Goal: Task Accomplishment & Management: Manage account settings

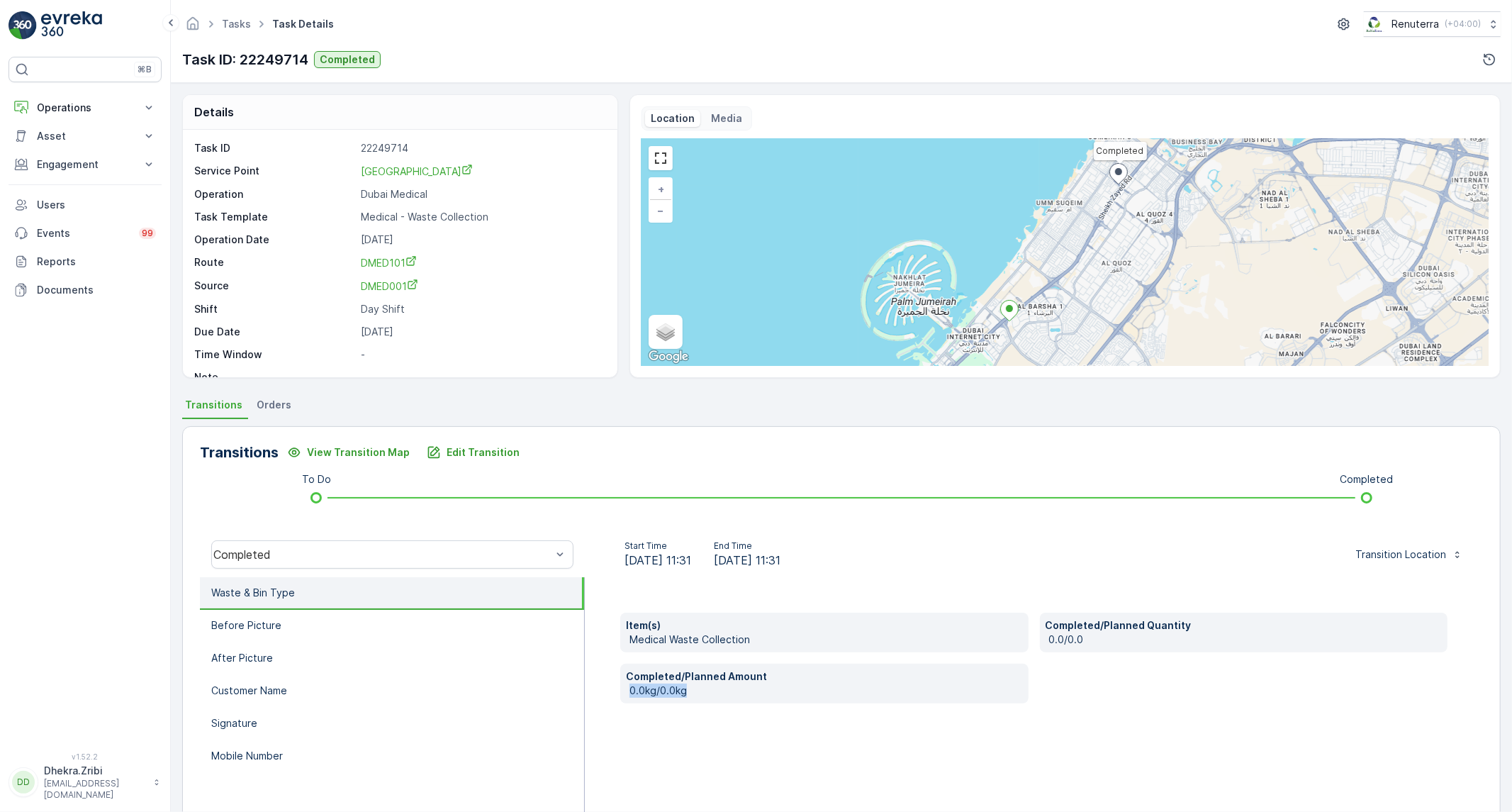
scroll to position [81, 0]
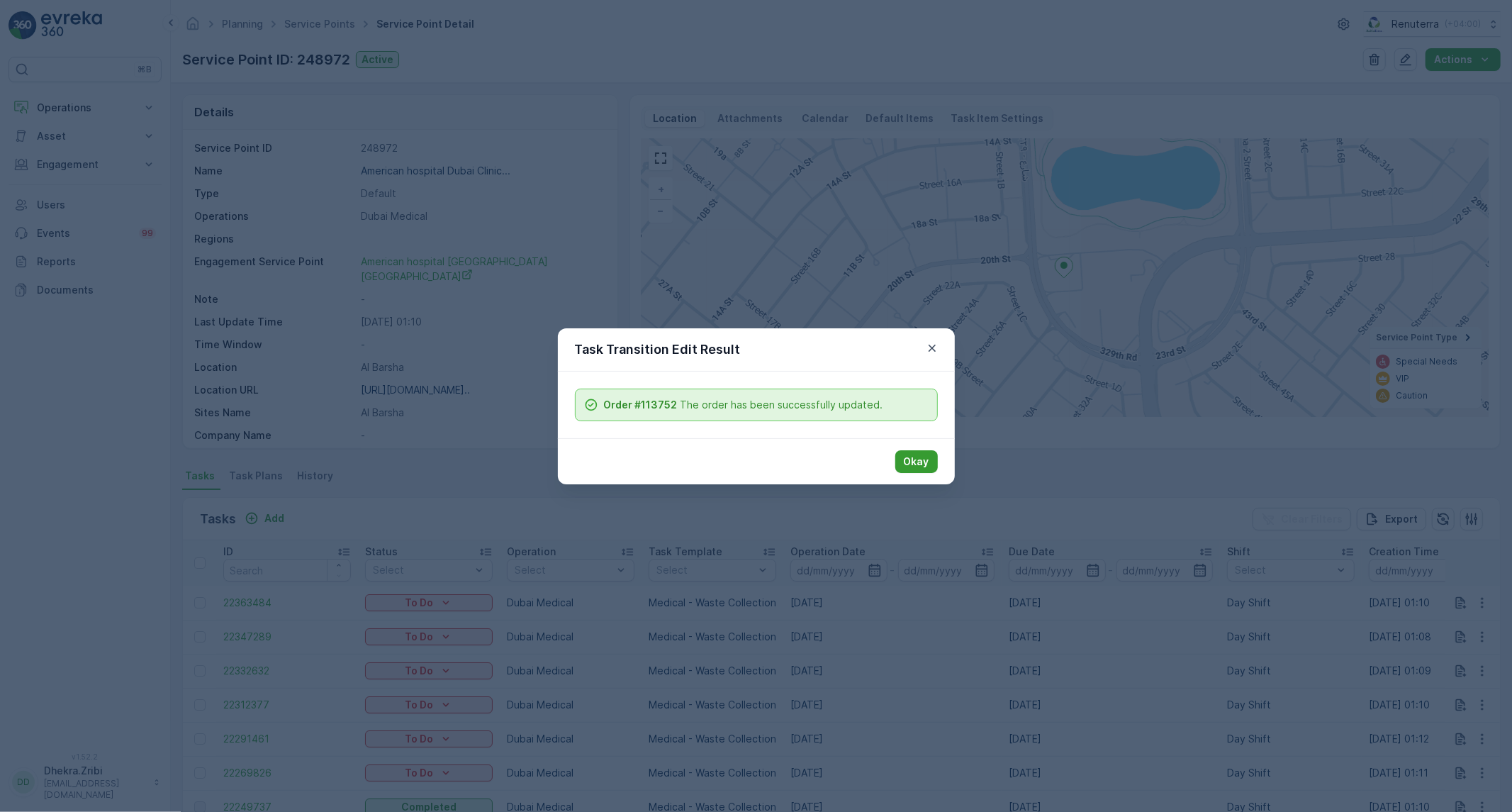
click at [917, 457] on p "Okay" at bounding box center [917, 461] width 26 height 14
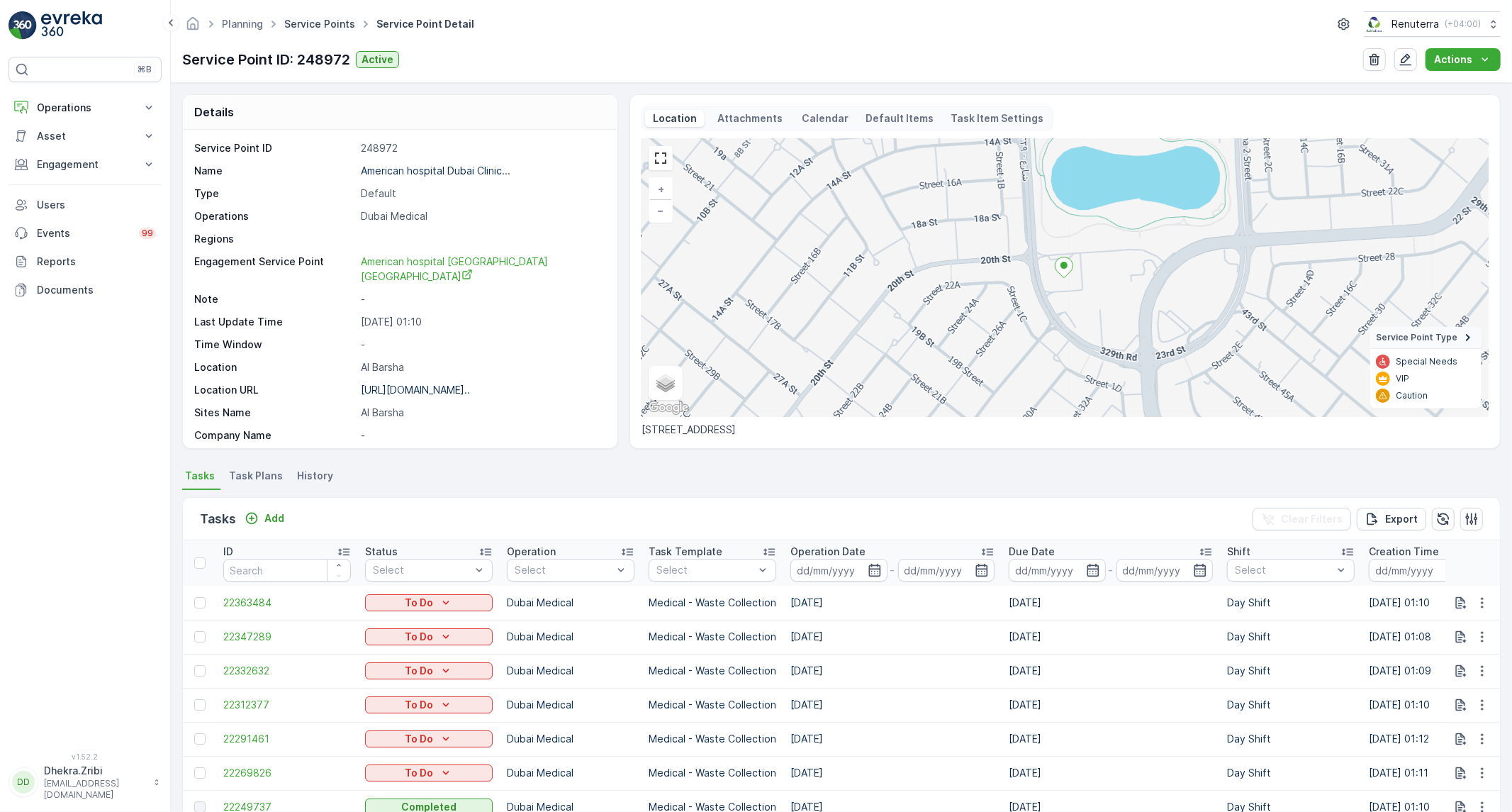
click at [309, 23] on link "Service Points" at bounding box center [320, 23] width 71 height 12
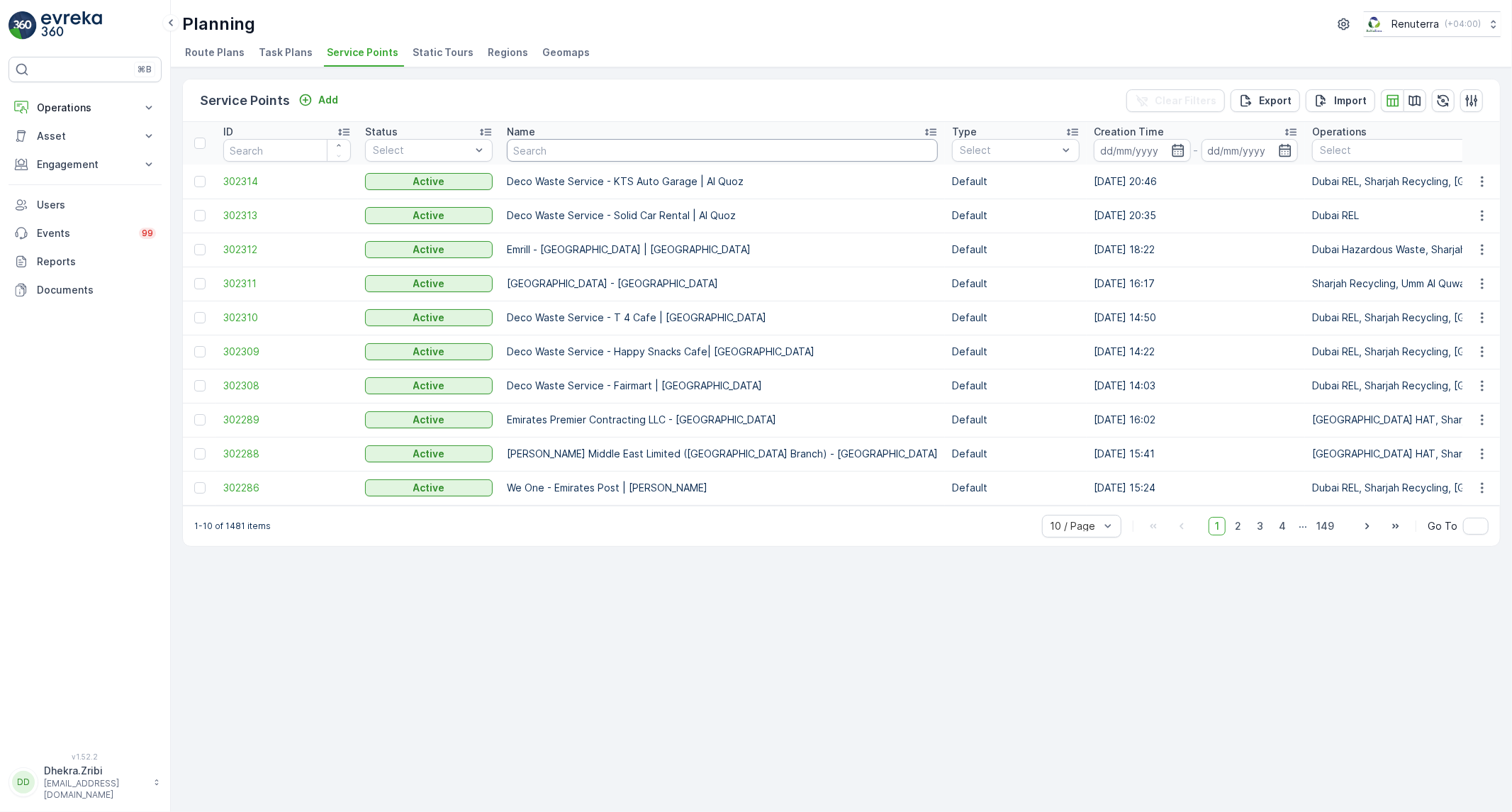
click at [541, 147] on input "text" at bounding box center [722, 150] width 431 height 23
click at [1083, 500] on span "50 / Page" at bounding box center [1074, 494] width 47 height 11
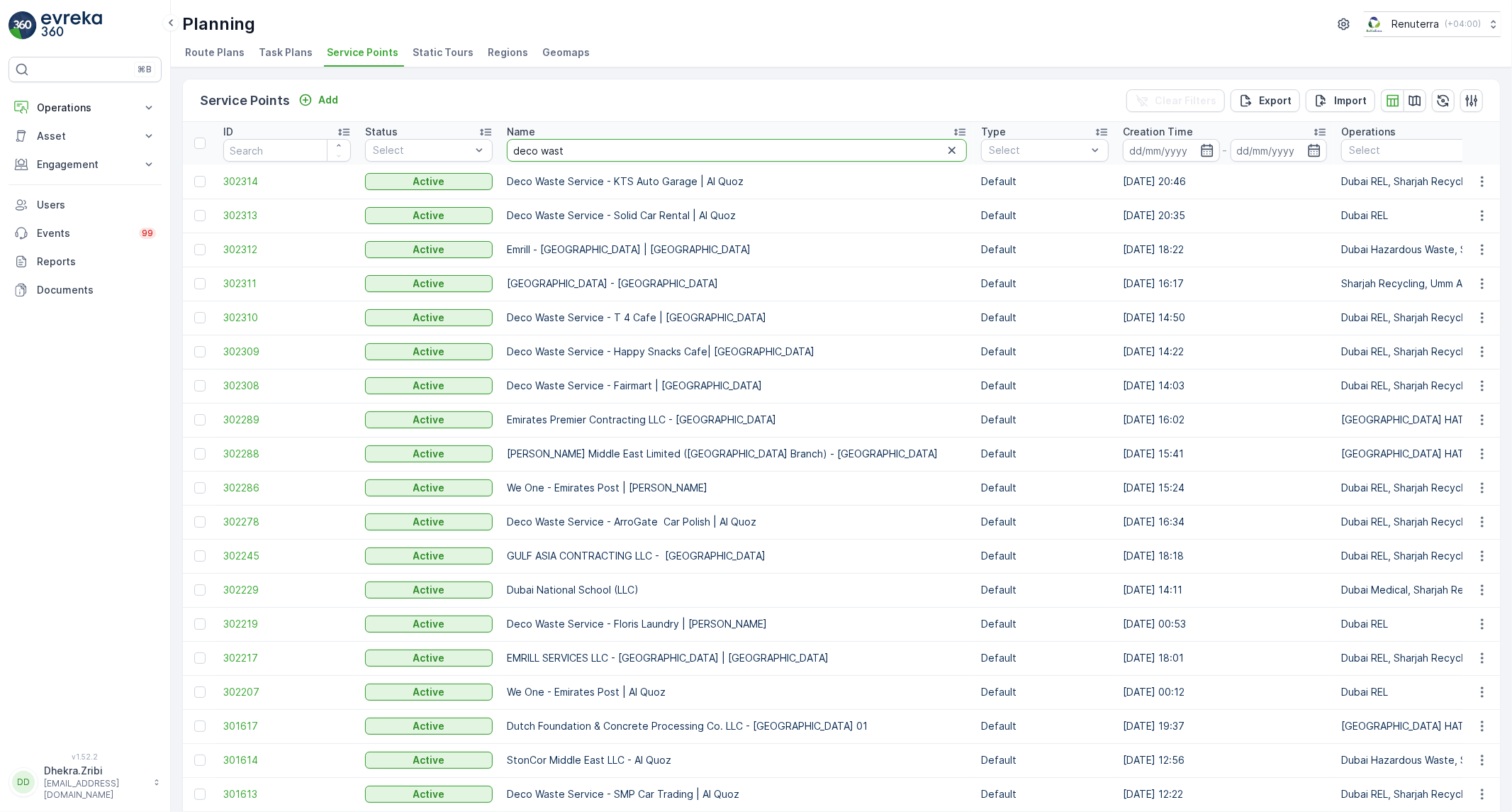
type input "deco waste"
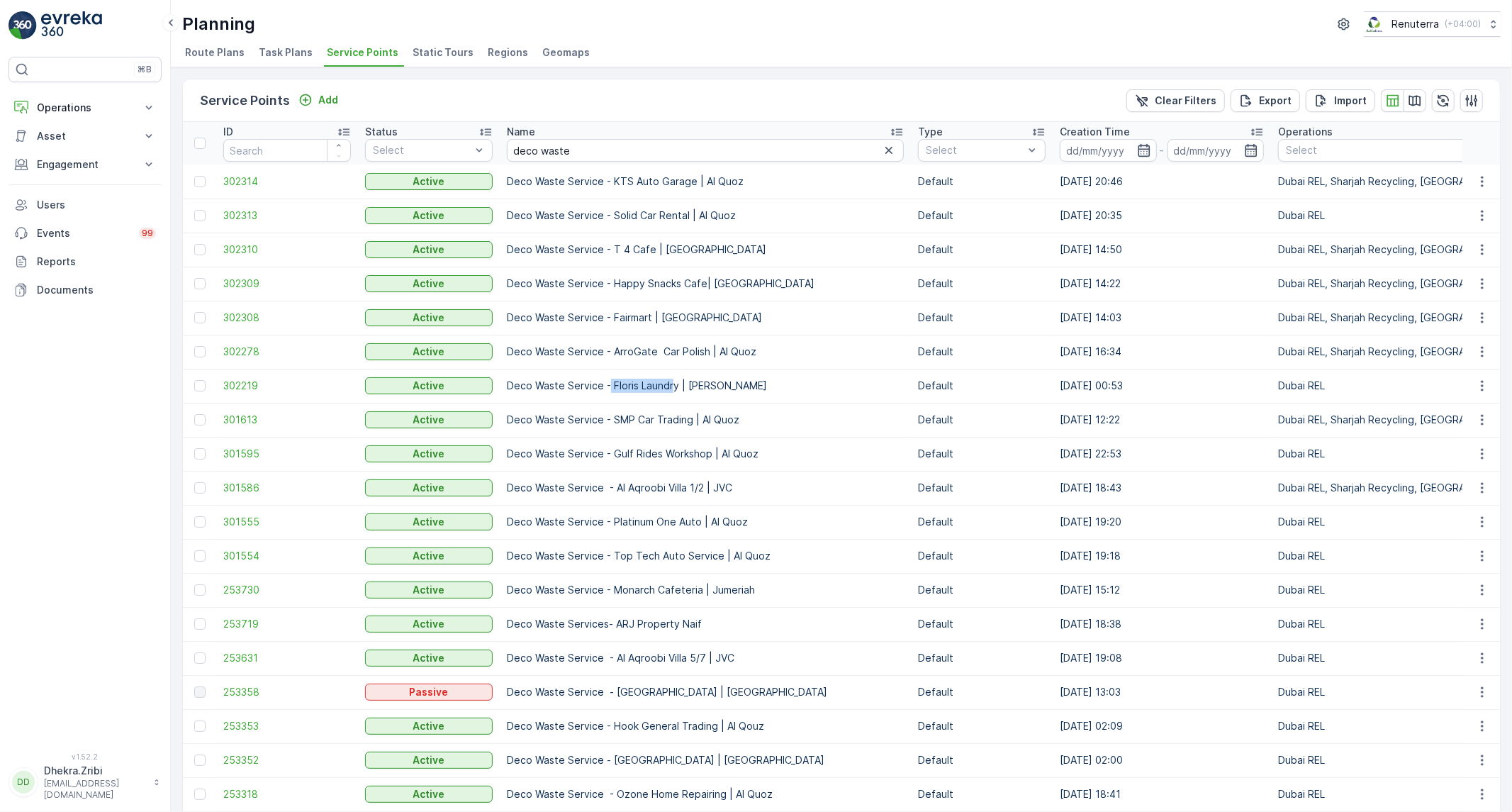
drag, startPoint x: 608, startPoint y: 383, endPoint x: 671, endPoint y: 374, distance: 63.6
click at [671, 374] on td "Deco Waste Service - Floris Laundry | [PERSON_NAME]" at bounding box center [705, 386] width 411 height 34
drag, startPoint x: 582, startPoint y: 157, endPoint x: 338, endPoint y: 199, distance: 247.6
type input "fyf"
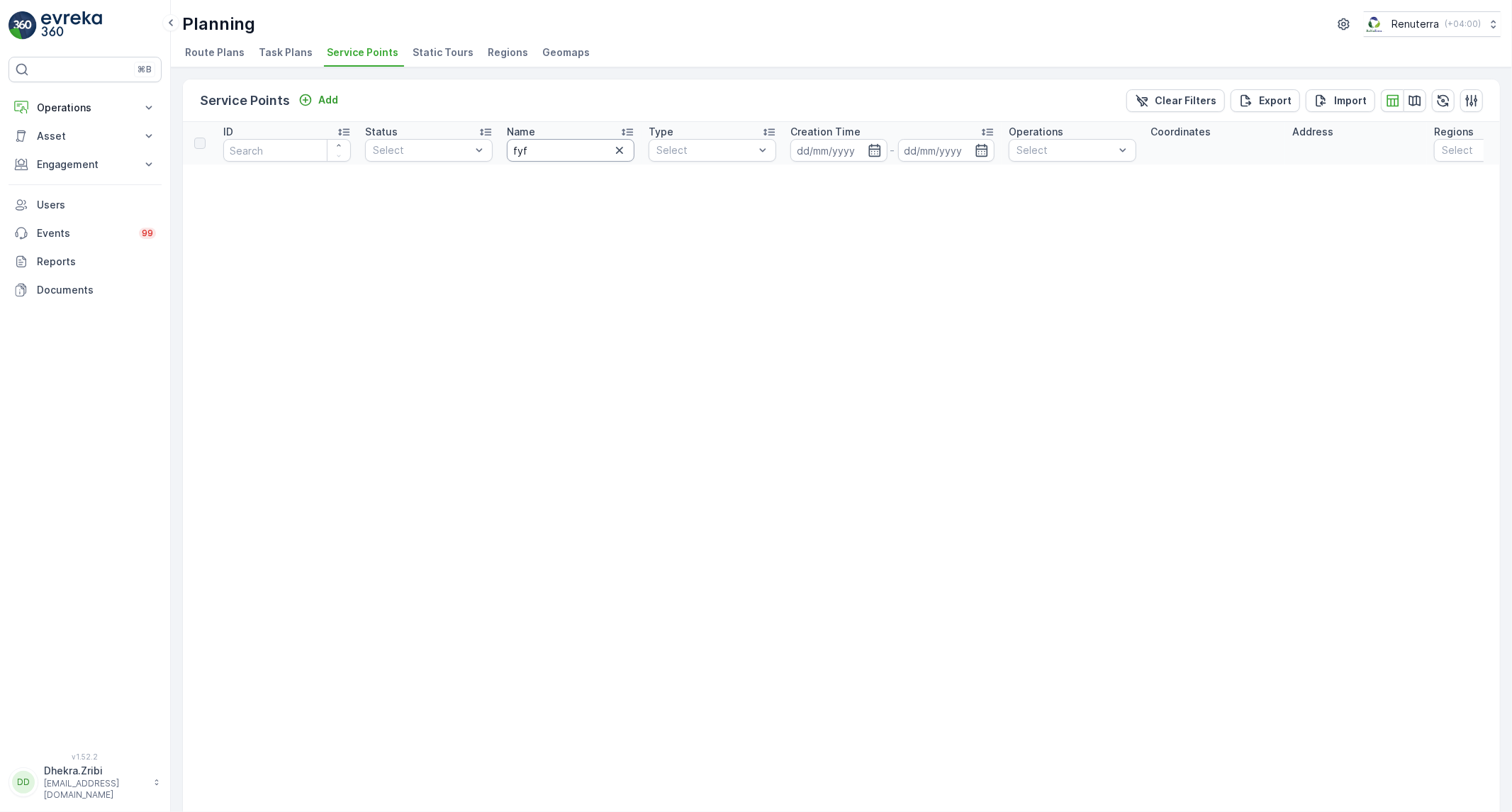
click at [561, 152] on input "fyf" at bounding box center [570, 150] width 128 height 23
type input "fys"
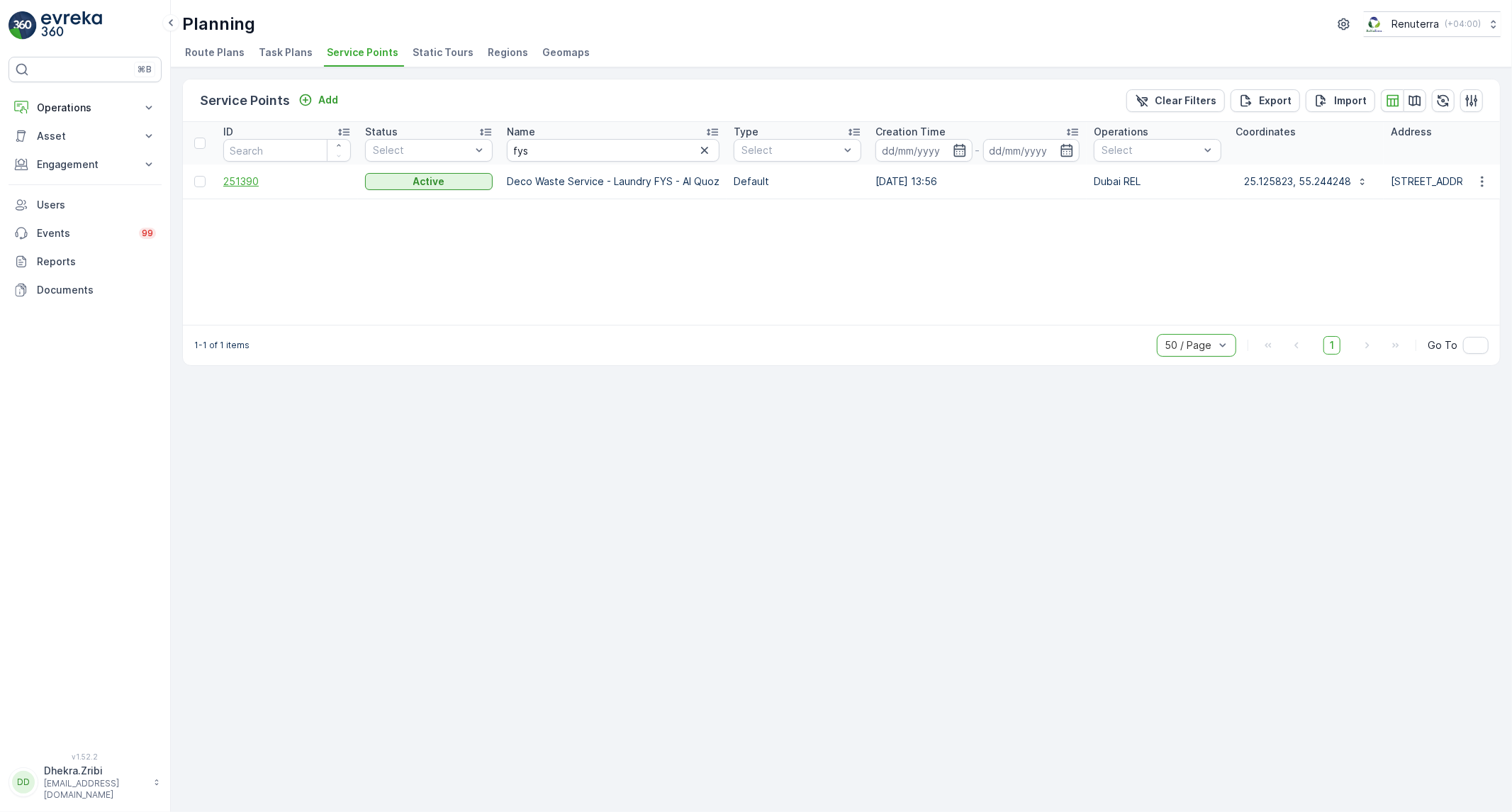
click at [246, 181] on span "251390" at bounding box center [287, 181] width 128 height 14
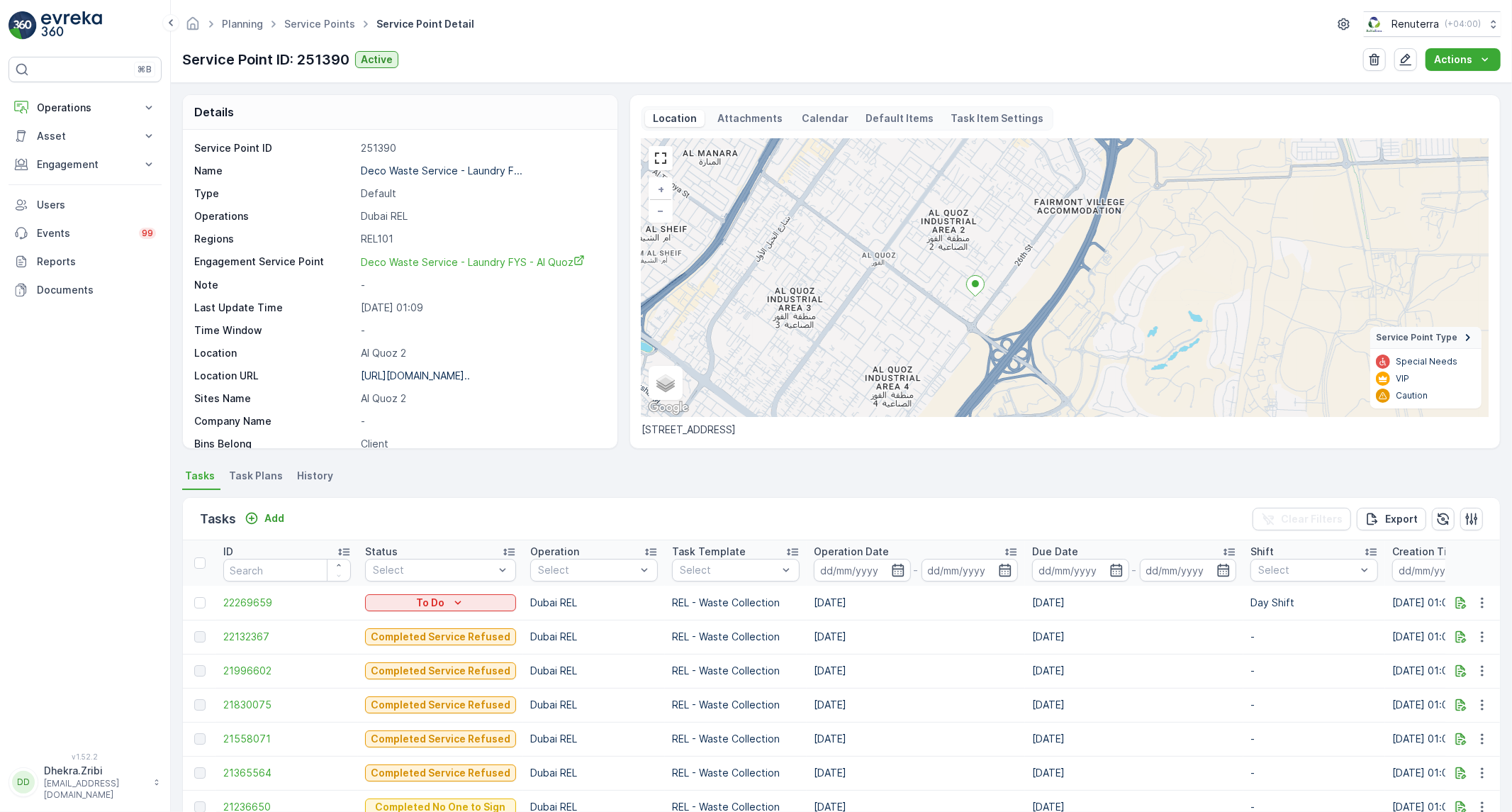
click at [255, 474] on span "Task Plans" at bounding box center [256, 475] width 54 height 14
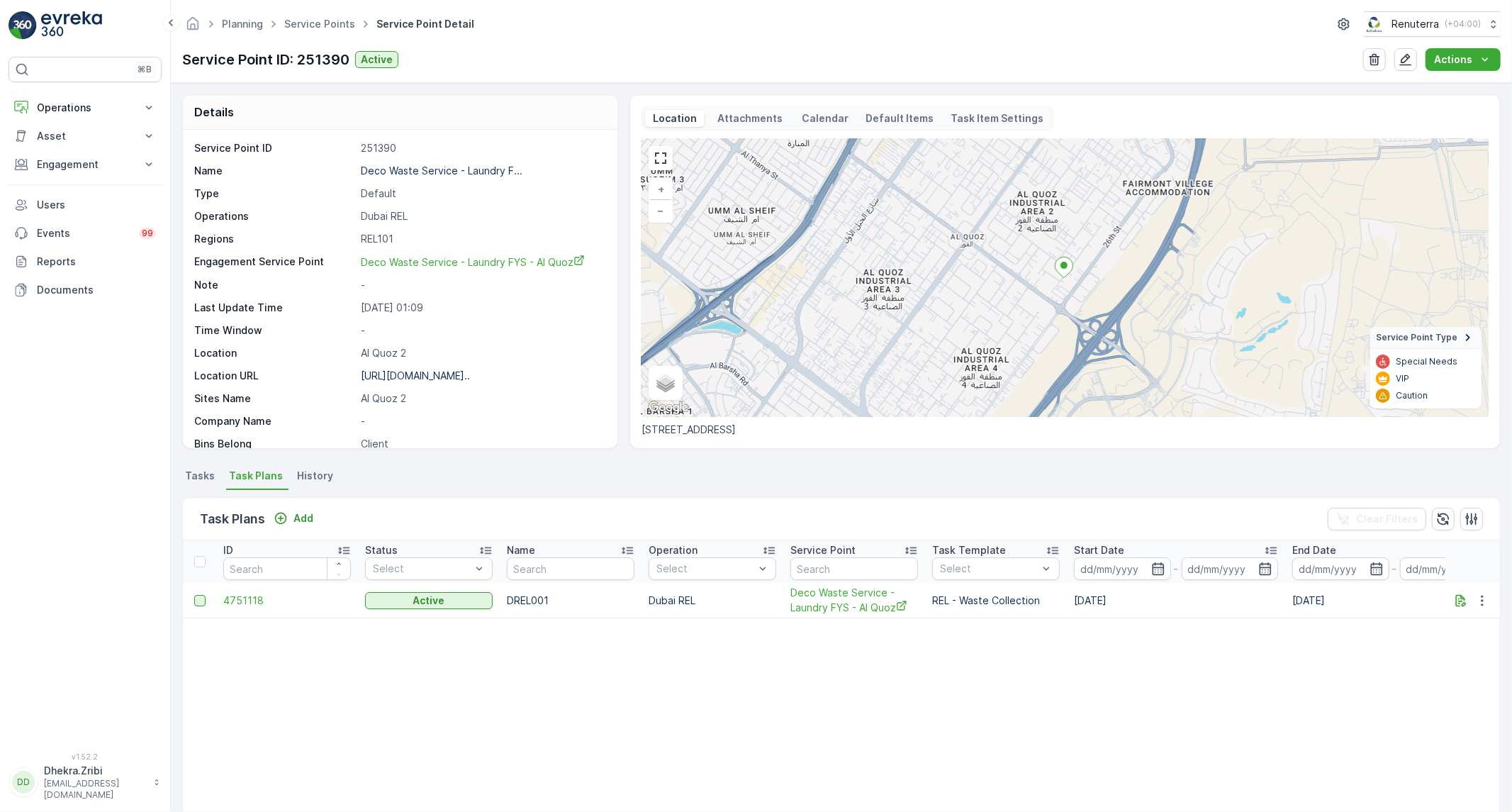
click at [203, 598] on div at bounding box center [199, 600] width 11 height 11
click at [194, 595] on input "checkbox" at bounding box center [194, 595] width 0 height 0
click at [1405, 507] on div "Delete Task Plans" at bounding box center [1428, 518] width 110 height 42
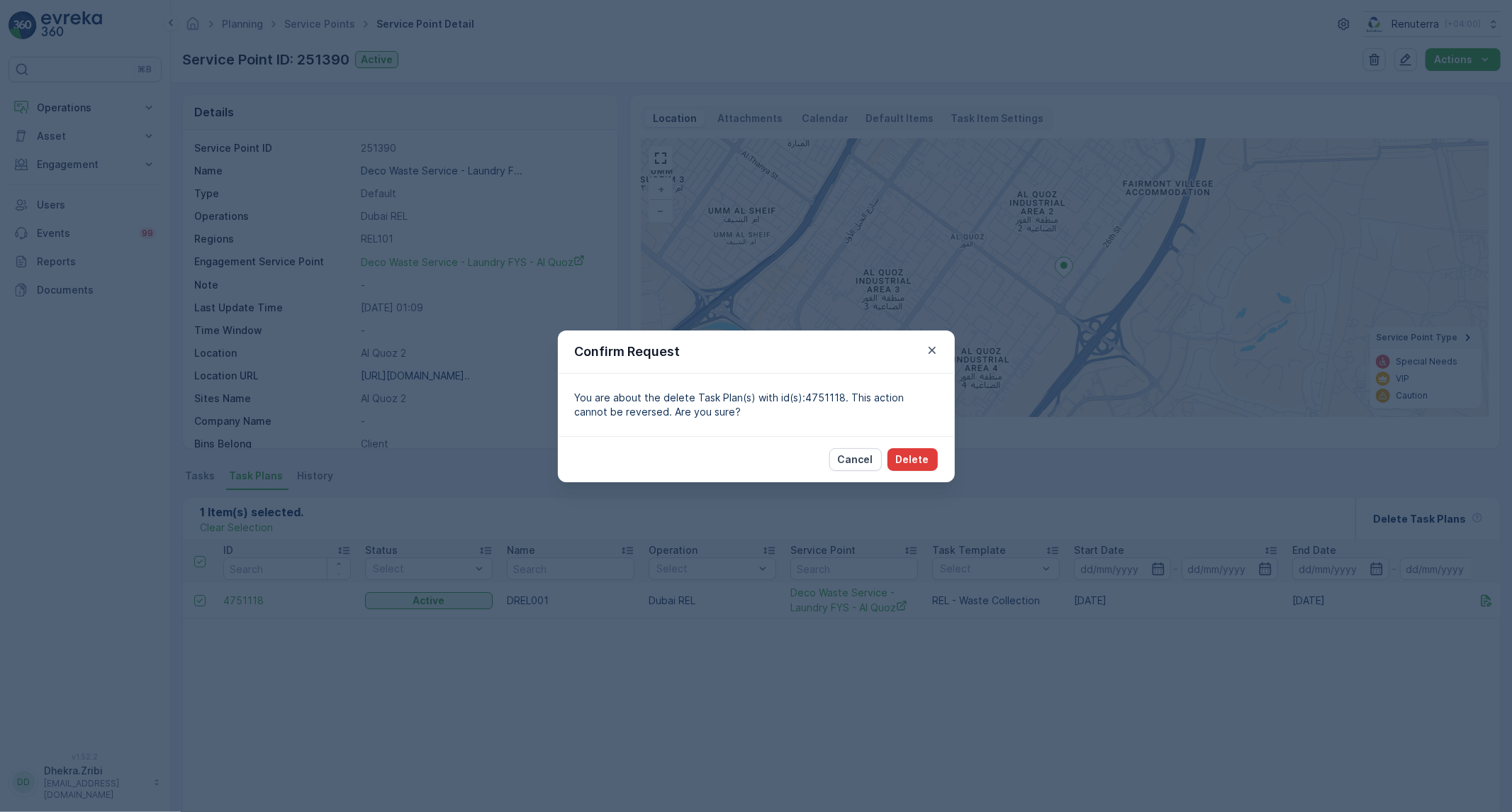
click at [916, 459] on p "Delete" at bounding box center [913, 460] width 33 height 14
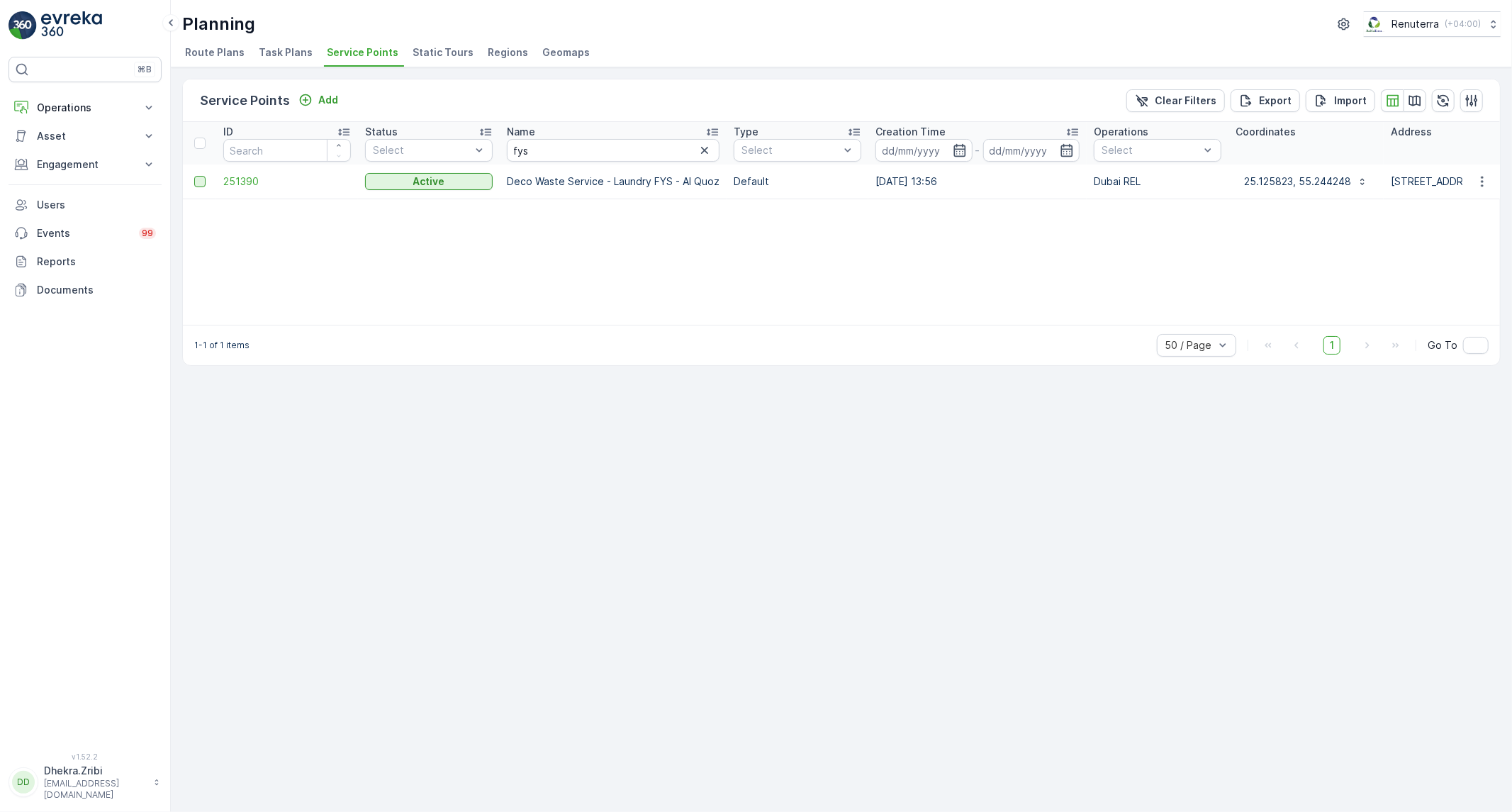
click at [199, 182] on div at bounding box center [199, 181] width 11 height 11
click at [194, 176] on input "checkbox" at bounding box center [194, 176] width 0 height 0
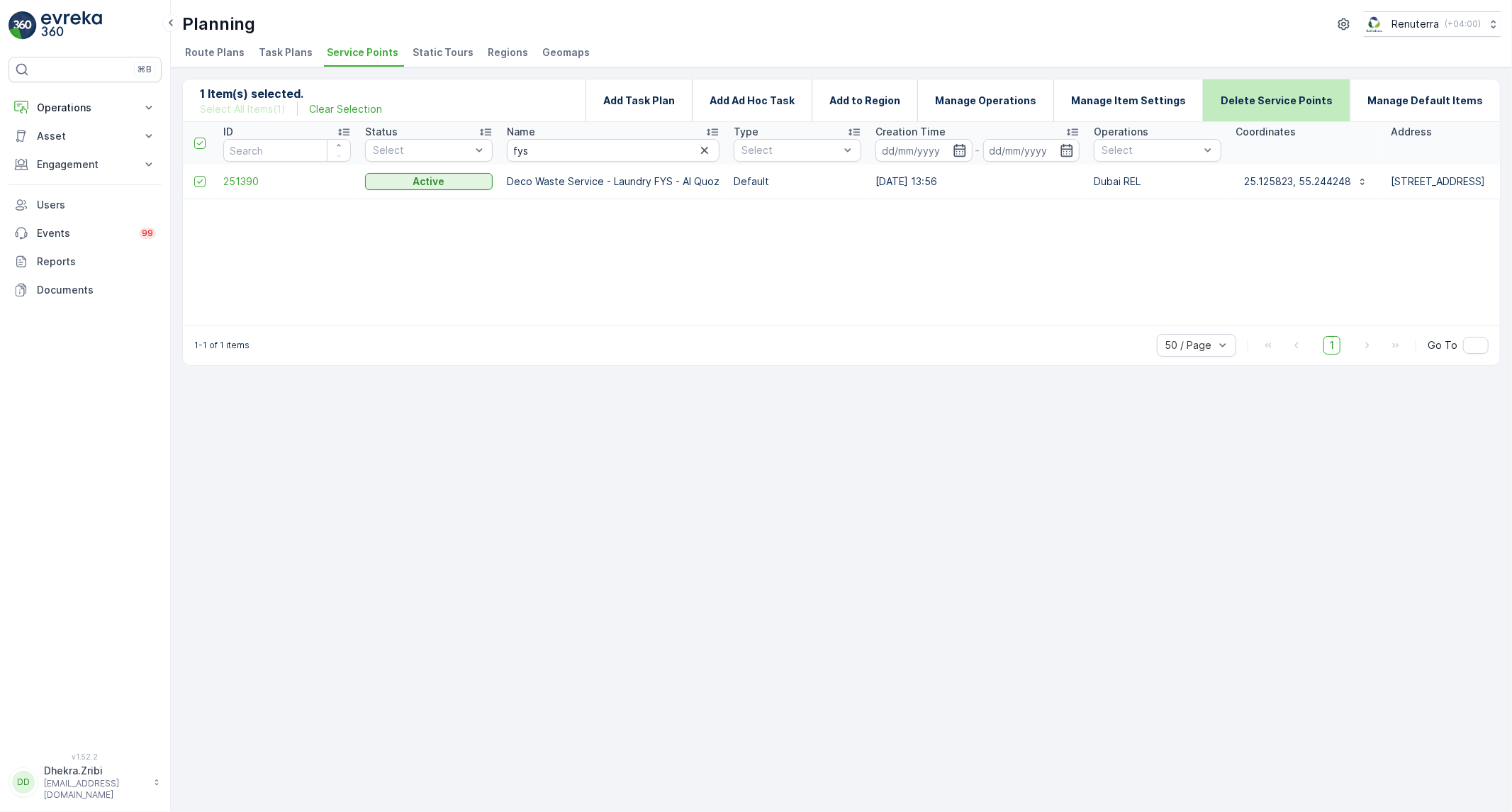
click at [1251, 95] on p "Delete Service Points" at bounding box center [1277, 100] width 112 height 14
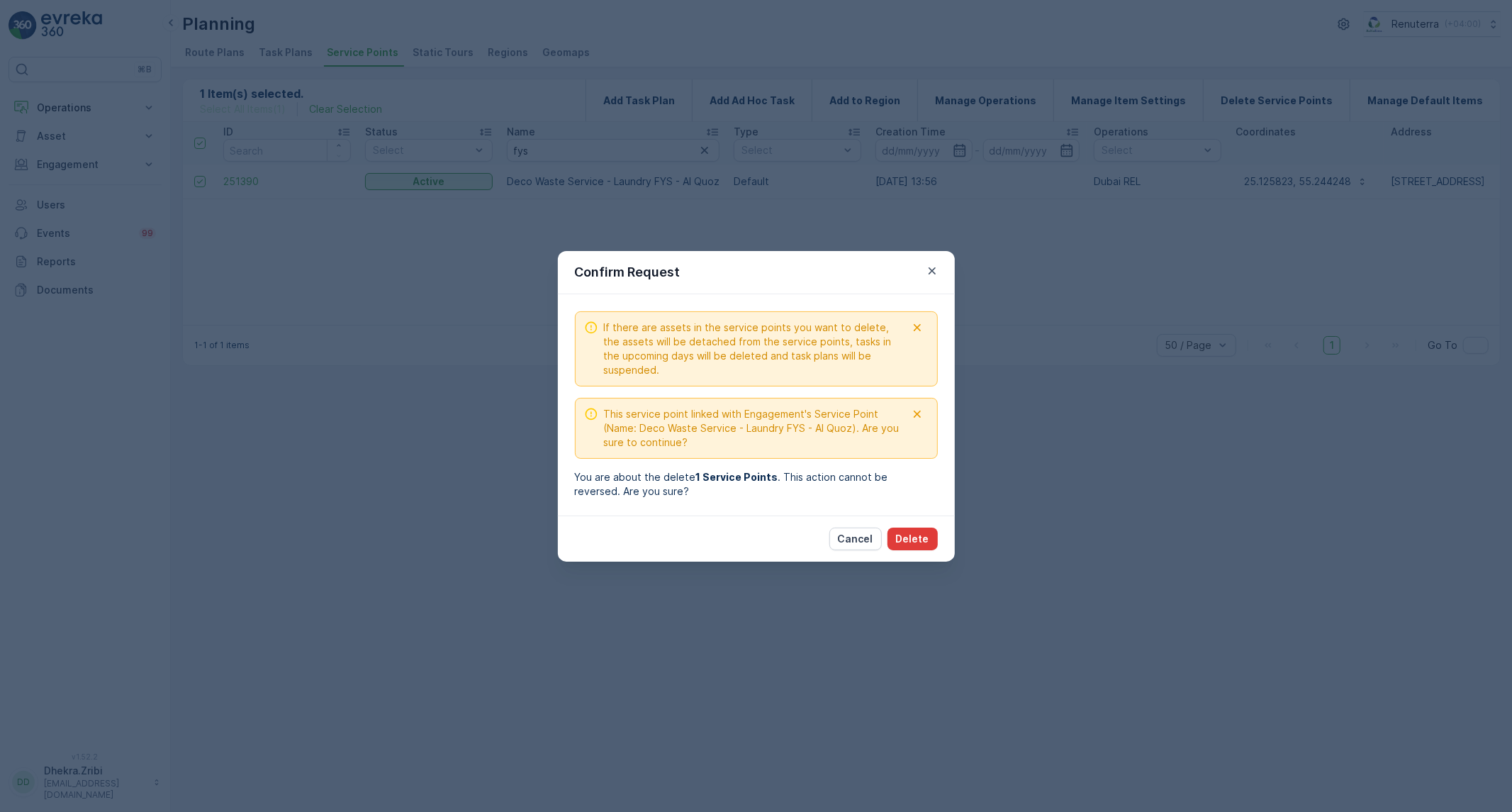
click at [912, 540] on p "Delete" at bounding box center [913, 539] width 33 height 14
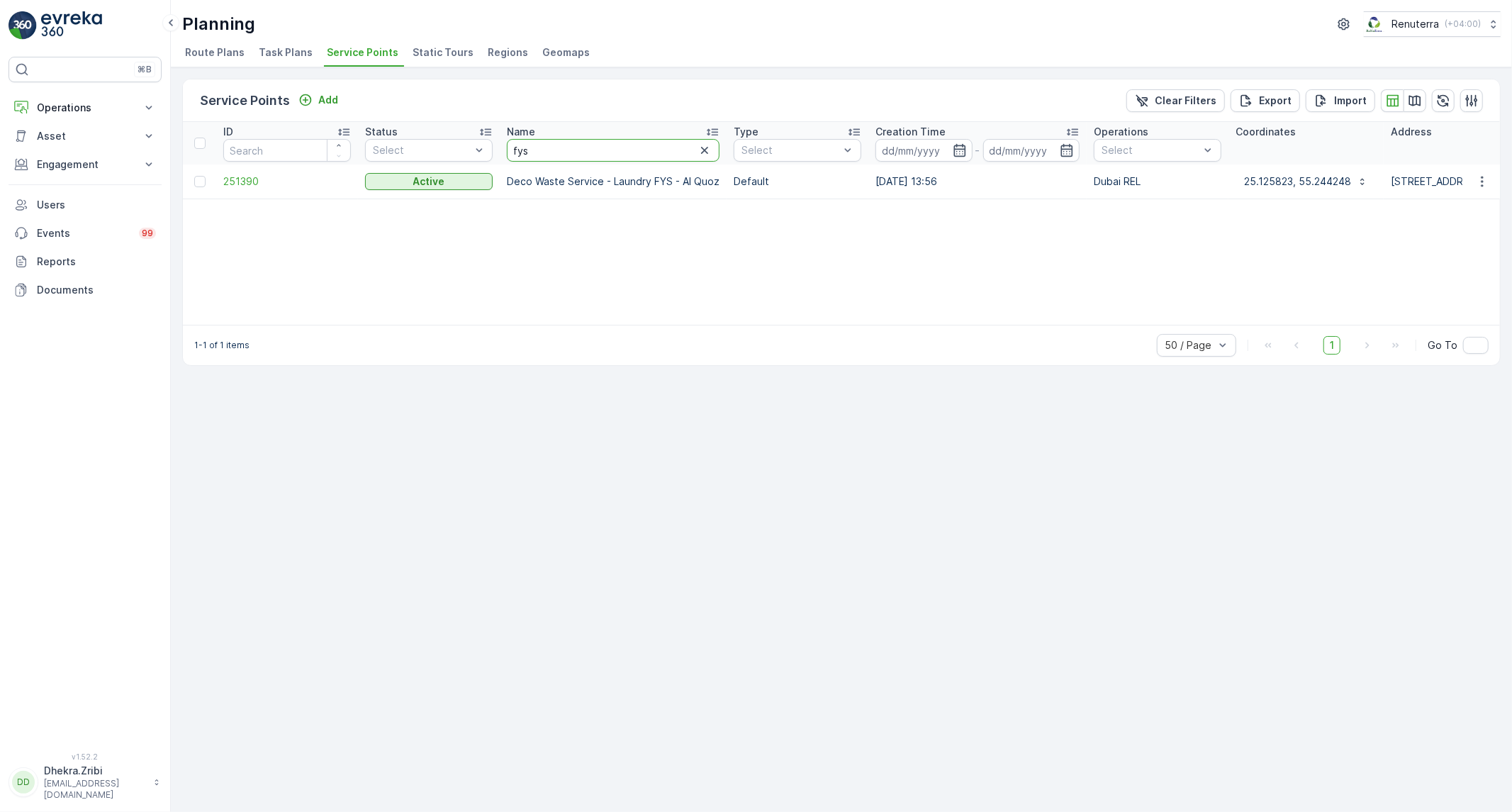
drag, startPoint x: 558, startPoint y: 161, endPoint x: 419, endPoint y: 240, distance: 159.9
click at [419, 240] on div "ID Status Select Name fys Type Select Creation Time - Operations Select Coordin…" at bounding box center [841, 223] width 1317 height 203
type input "dubai duty"
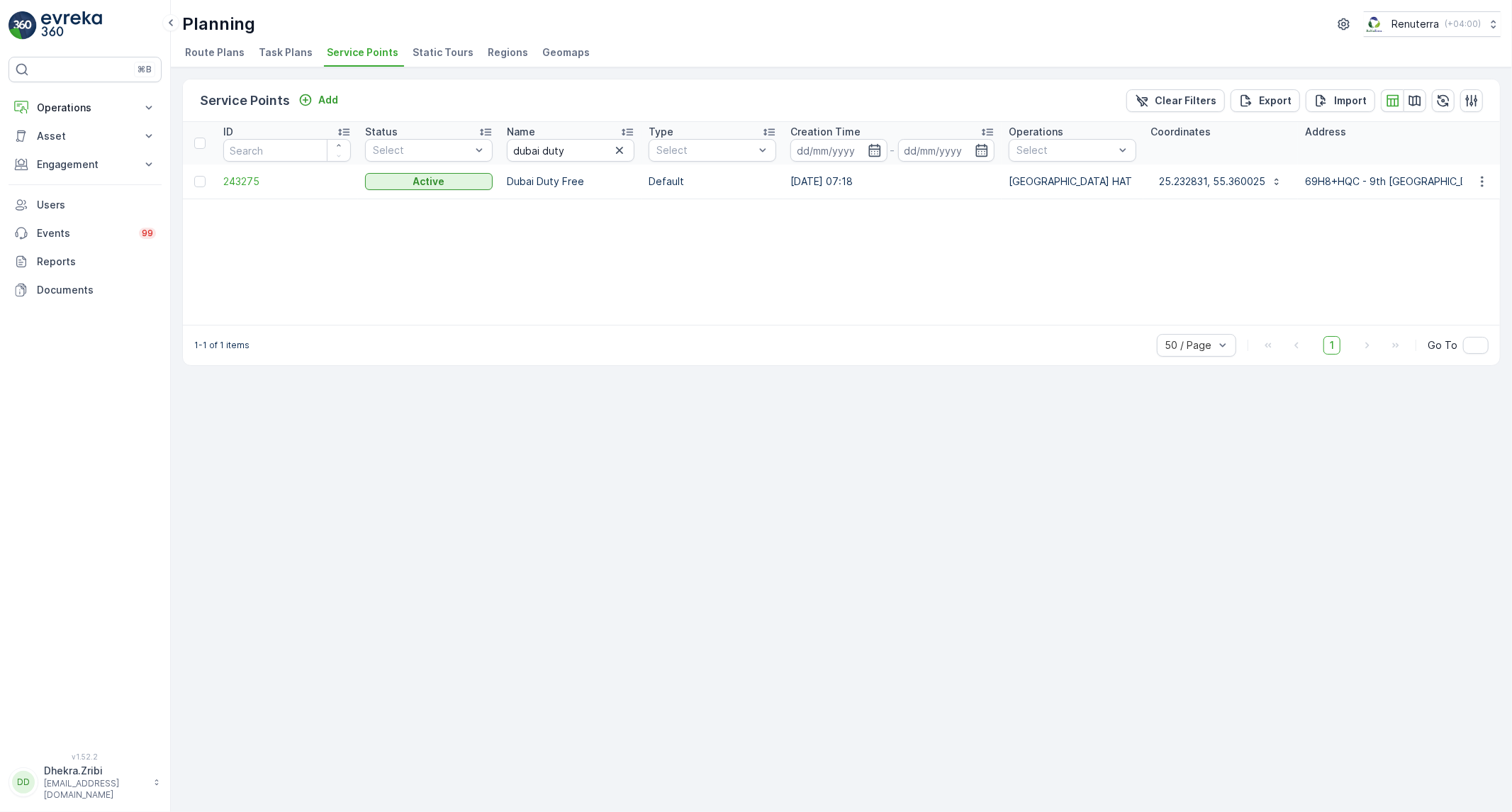
click at [241, 171] on td "243275" at bounding box center [287, 181] width 142 height 34
click at [240, 184] on span "243275" at bounding box center [287, 181] width 128 height 14
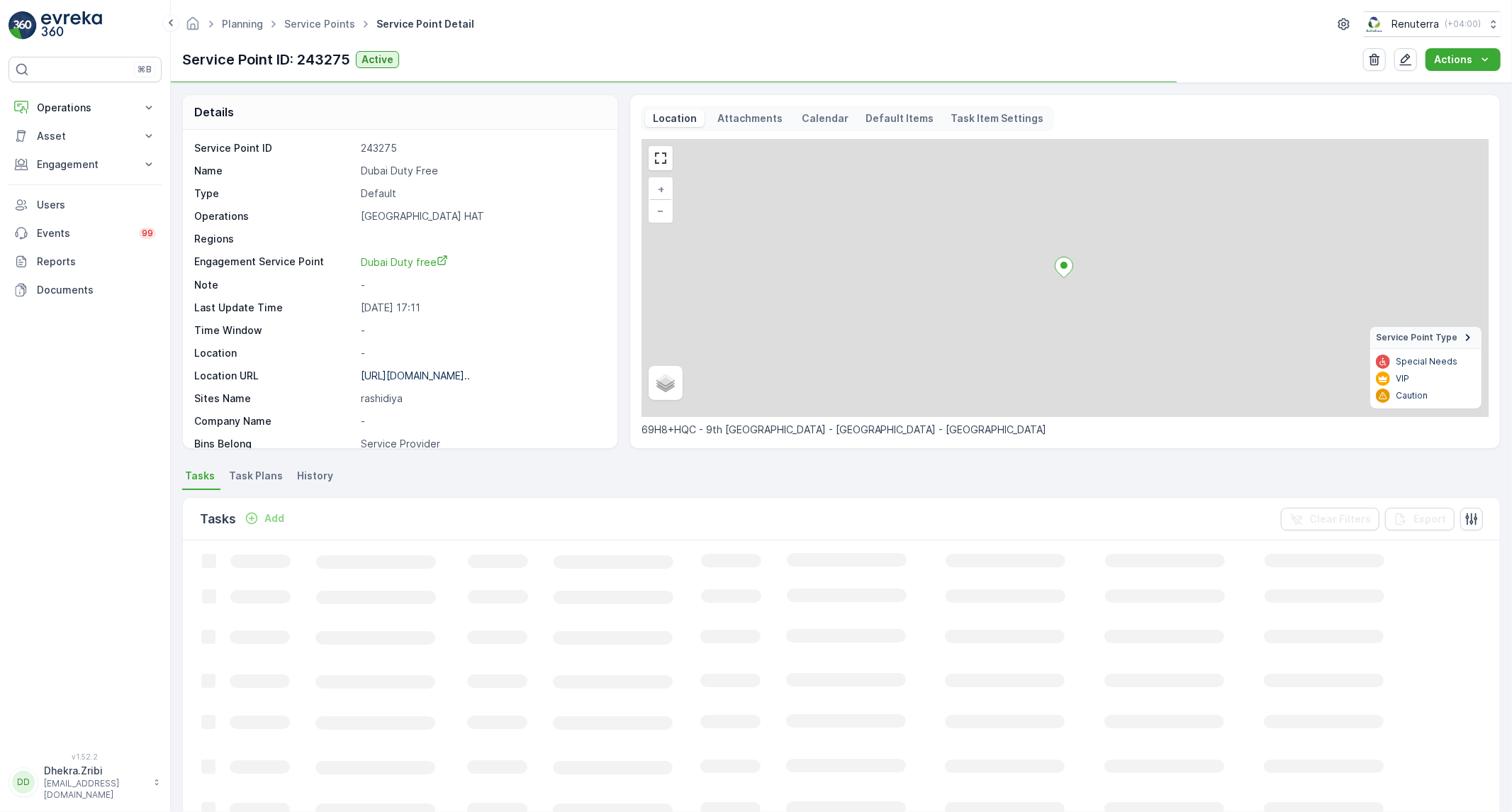
click at [376, 169] on p "Dubai Duty Free" at bounding box center [481, 171] width 241 height 14
copy p "Dubai Duty Free"
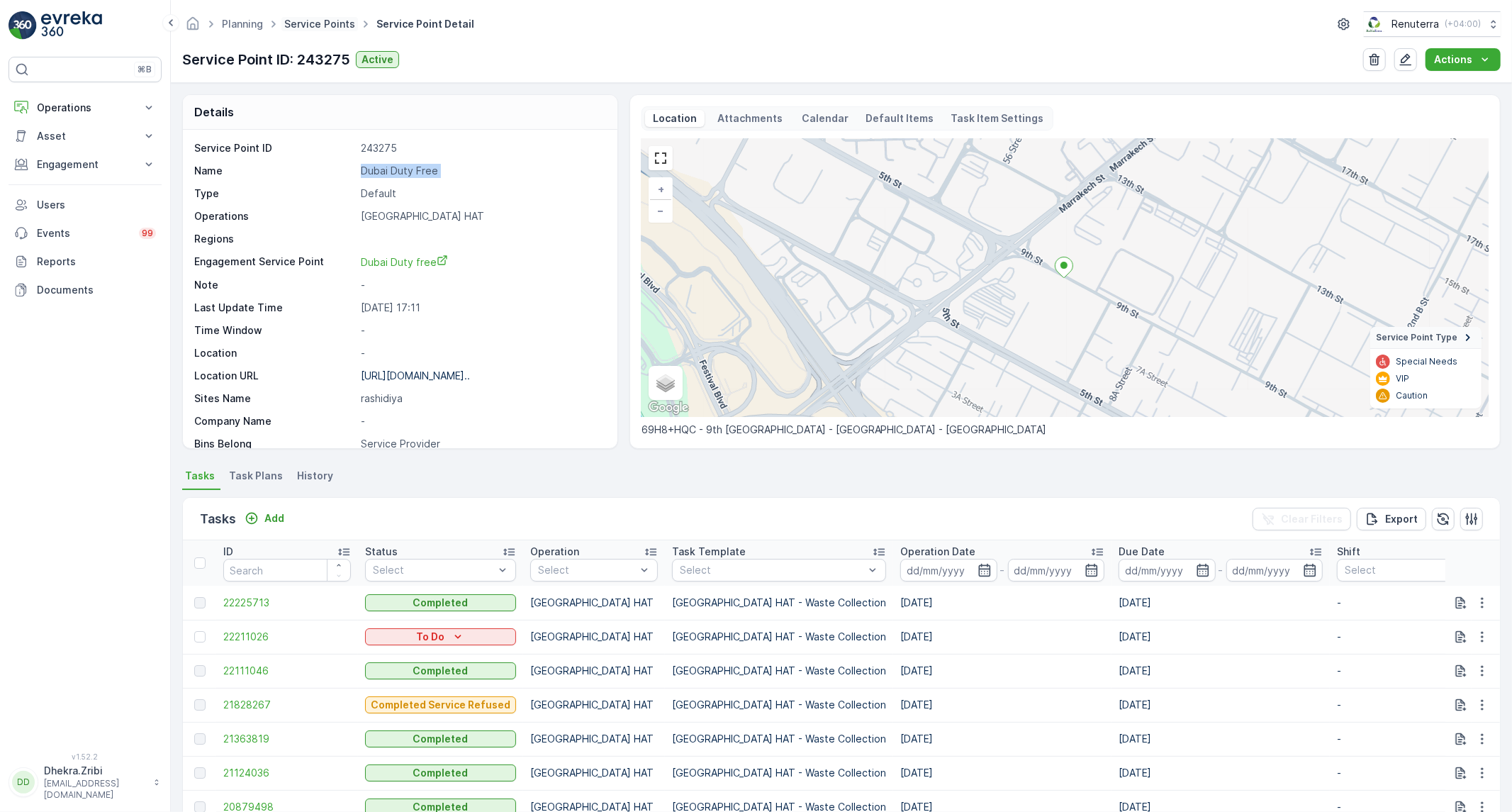
click at [324, 24] on link "Service Points" at bounding box center [320, 23] width 71 height 12
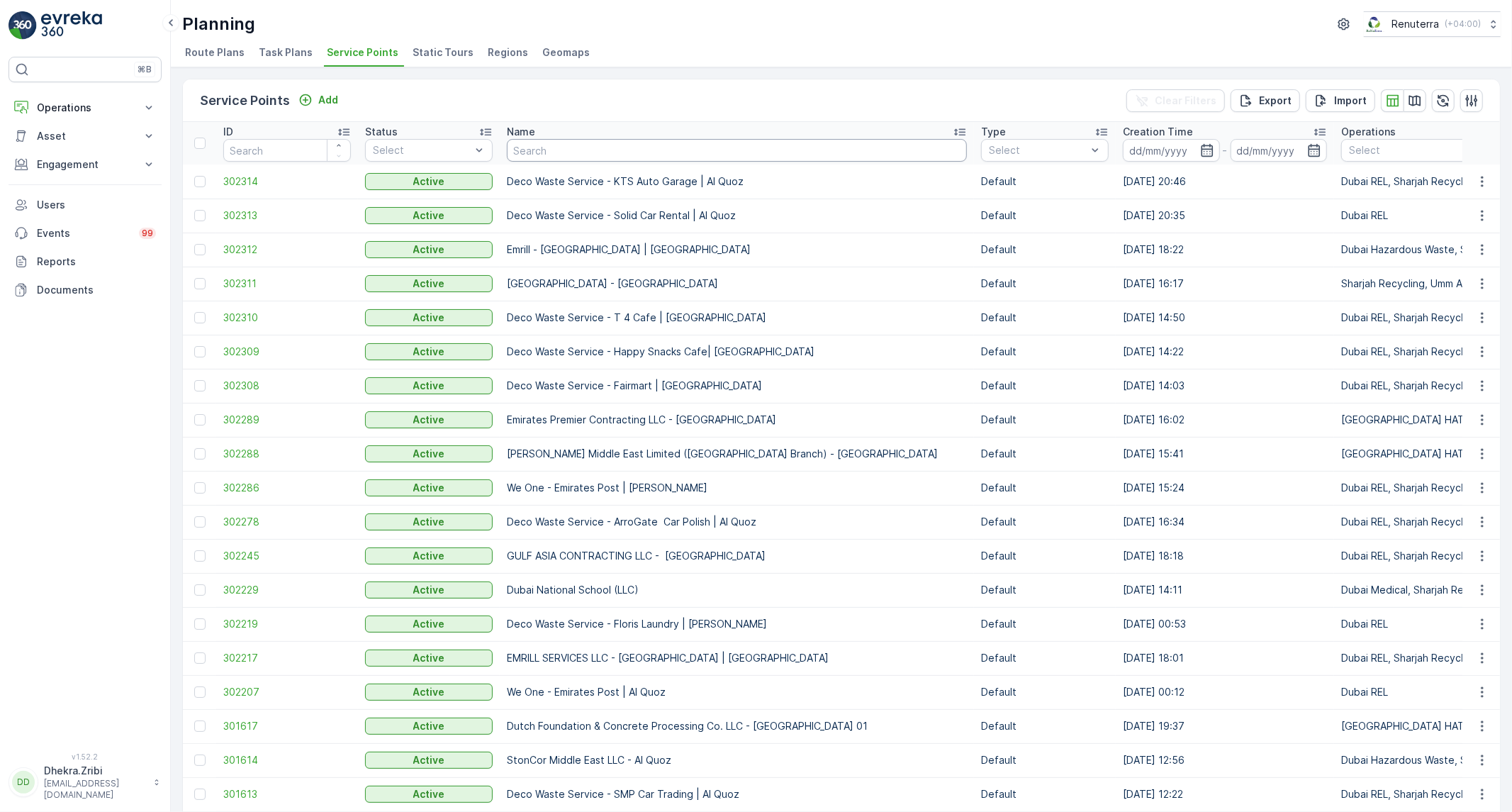
click at [568, 153] on input "text" at bounding box center [737, 150] width 460 height 23
type input "emiorate"
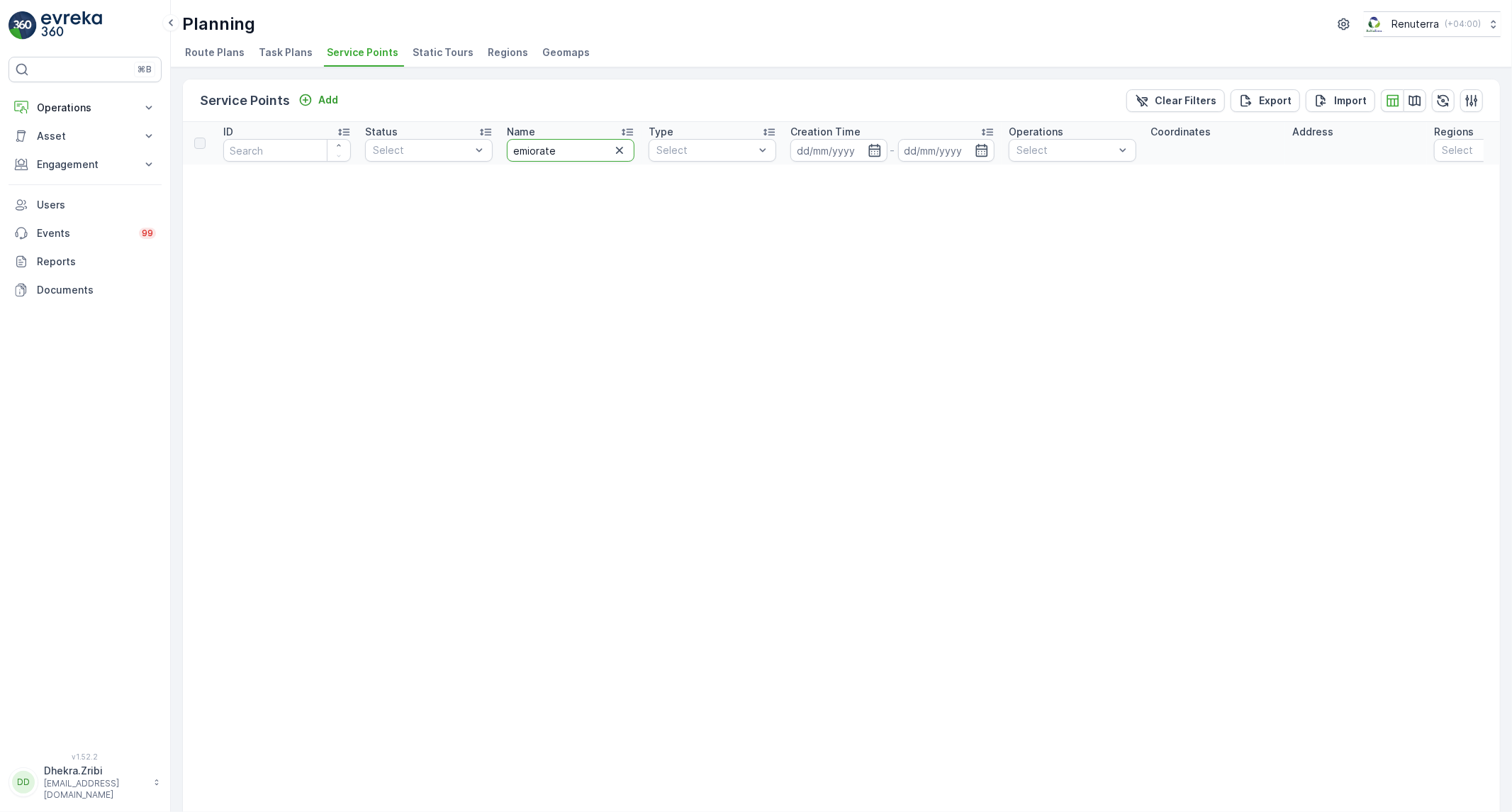
drag, startPoint x: 545, startPoint y: 161, endPoint x: 423, endPoint y: 189, distance: 125.2
type input "e"
type input "emirates"
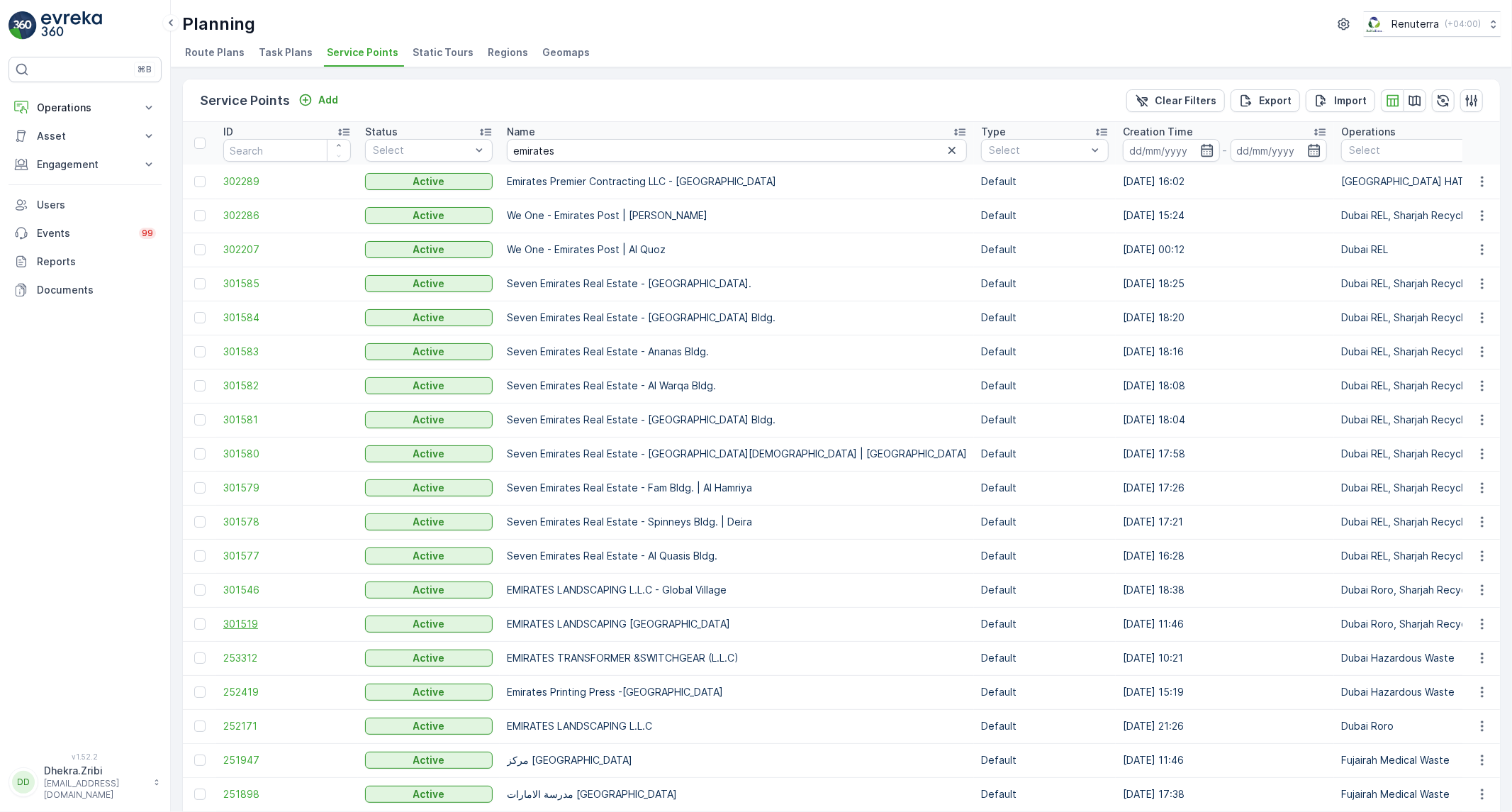
click at [243, 617] on span "301519" at bounding box center [287, 624] width 128 height 14
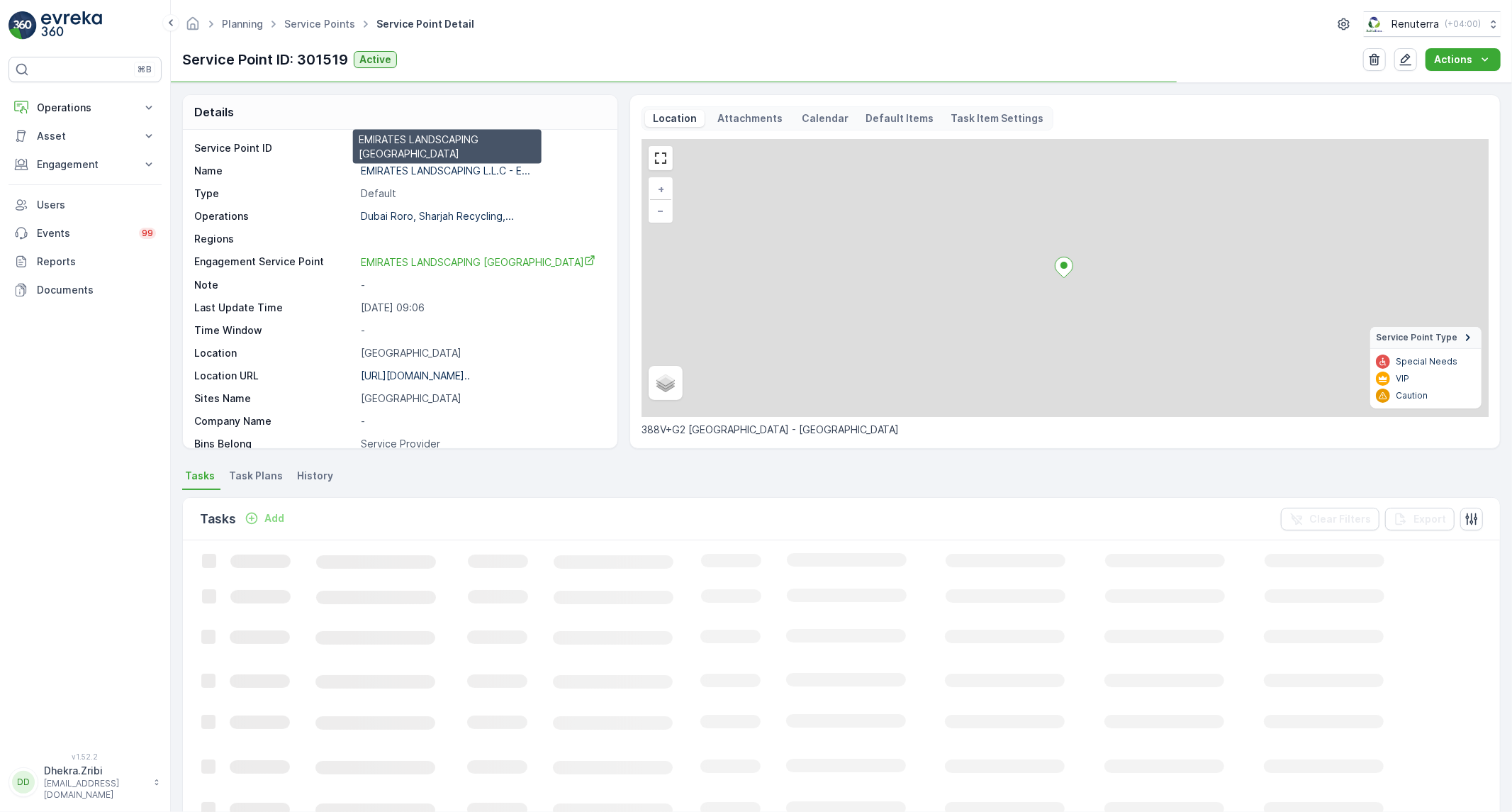
click at [441, 169] on p "EMIRATES LANDSCAPING L.L.C - E..." at bounding box center [445, 171] width 170 height 12
